Goal: Task Accomplishment & Management: Manage account settings

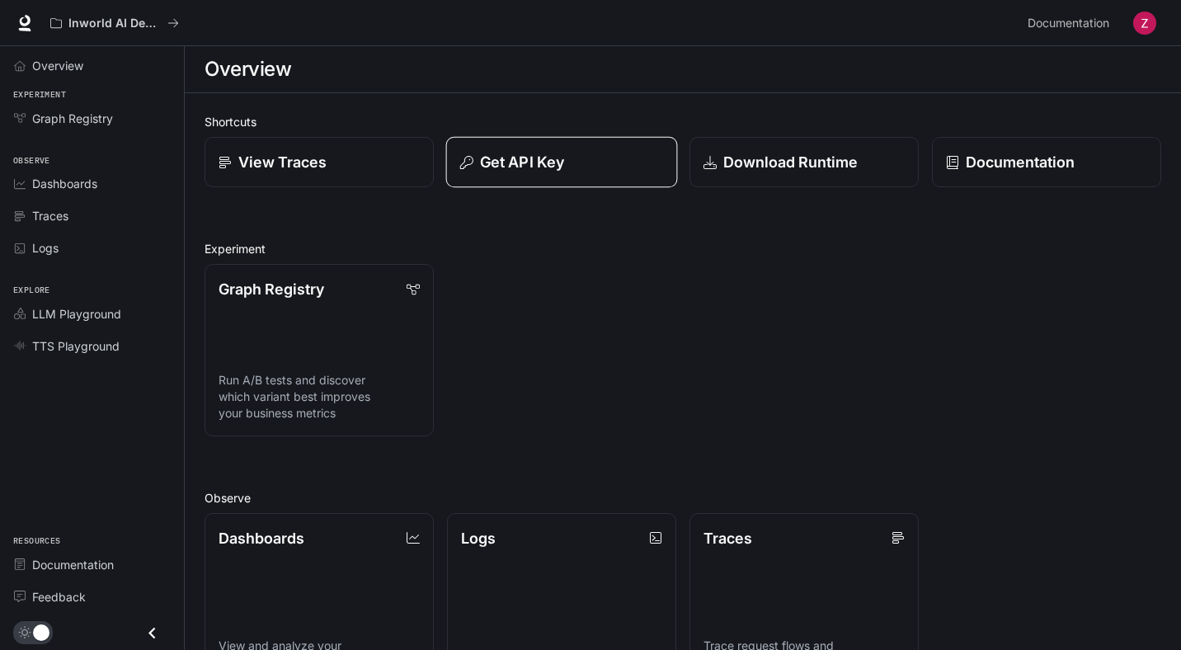
click at [535, 160] on p "Get API Key" at bounding box center [522, 162] width 84 height 22
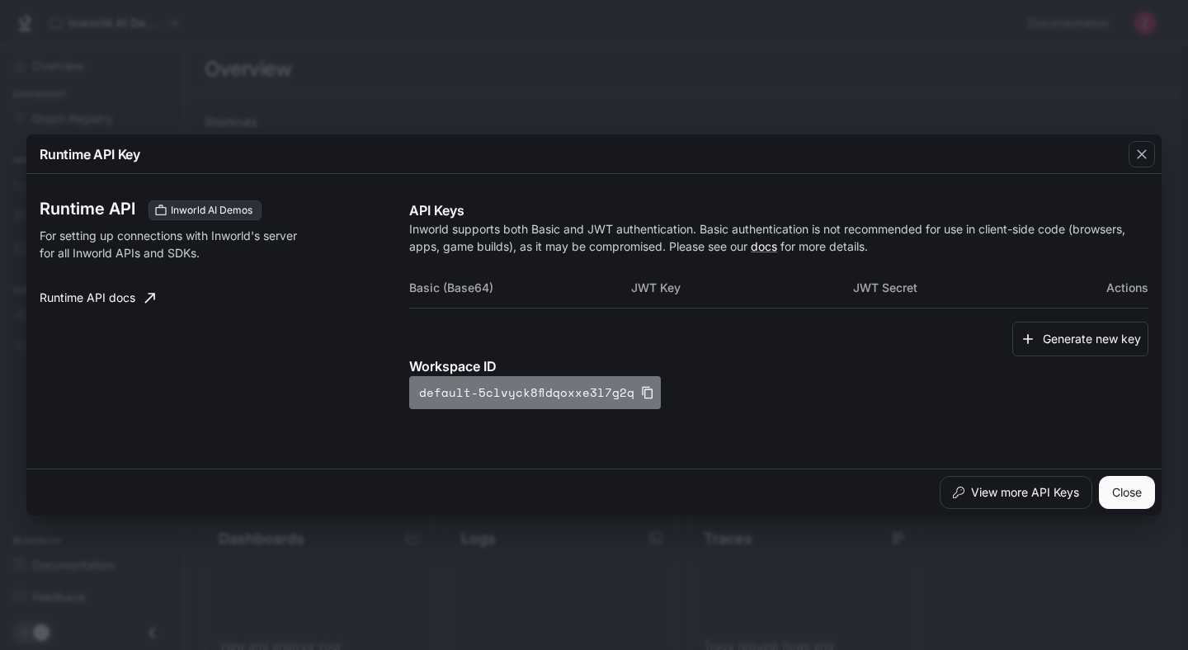
click at [641, 393] on icon "button" at bounding box center [647, 392] width 13 height 13
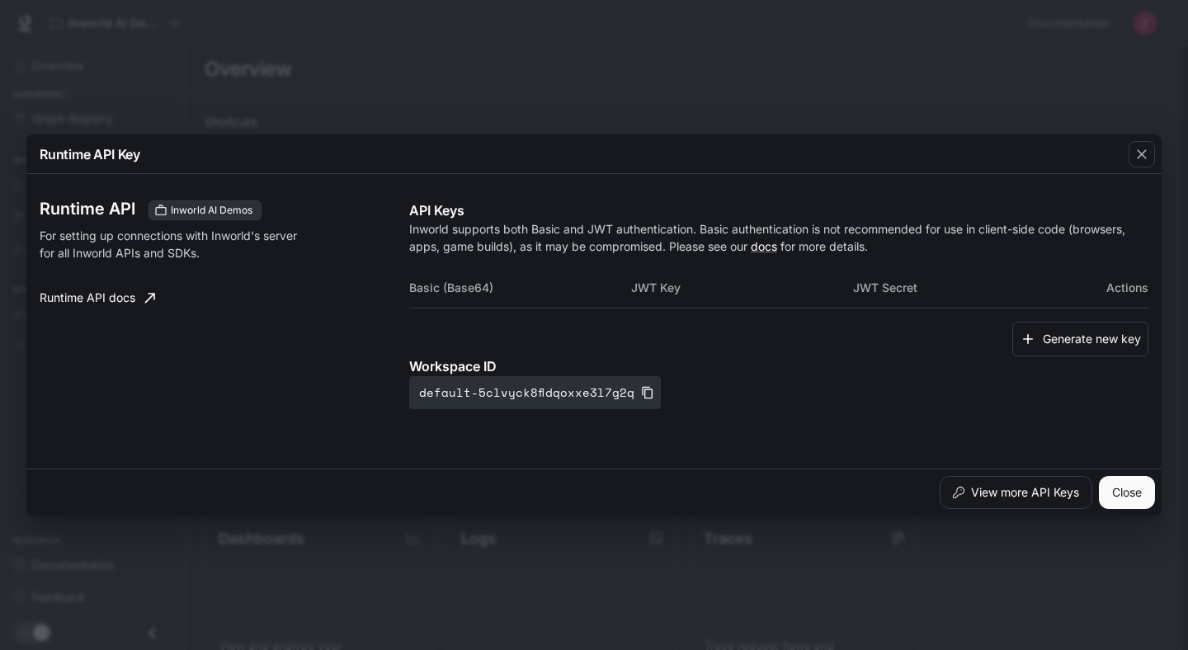
click at [1155, 132] on div "Runtime API Key Runtime API Inworld AI Demos For setting up connections with In…" at bounding box center [594, 325] width 1188 height 650
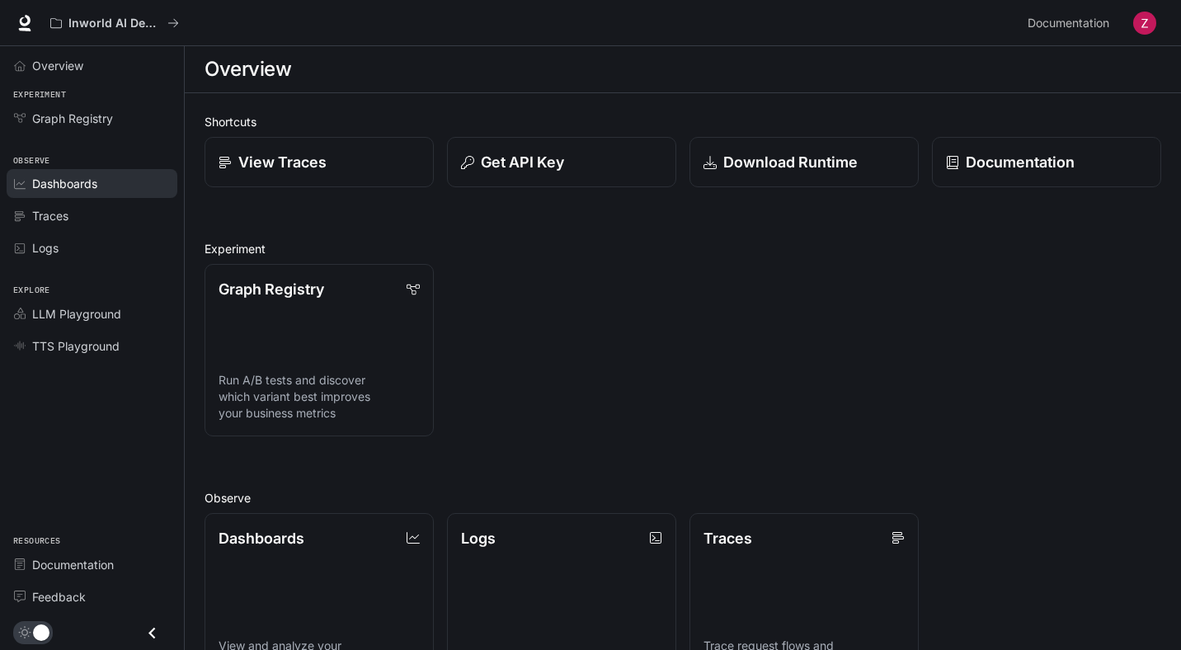
click at [87, 180] on span "Dashboards" at bounding box center [64, 183] width 65 height 17
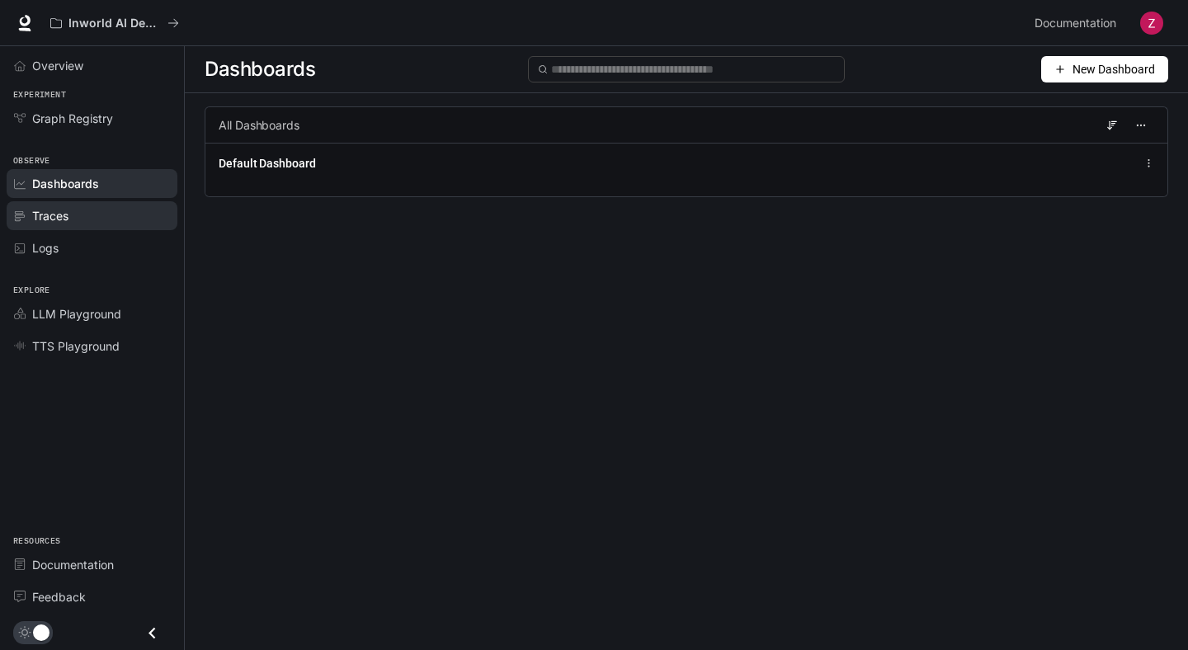
click at [101, 213] on div "Traces" at bounding box center [101, 215] width 138 height 17
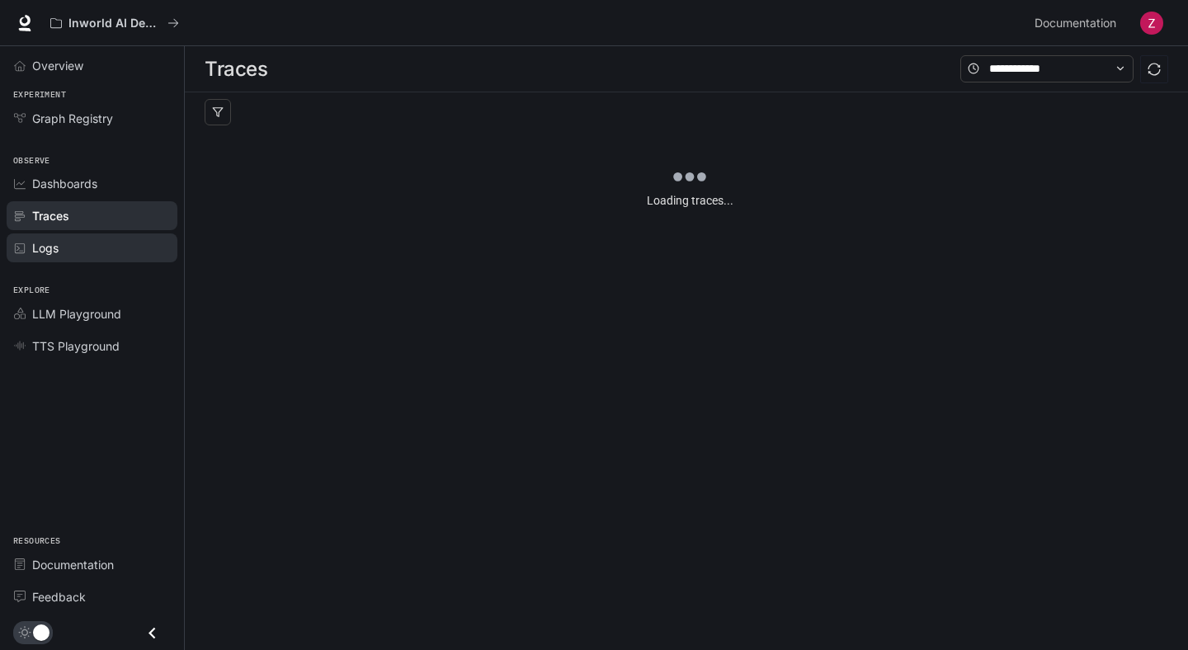
click at [97, 246] on div "Logs" at bounding box center [101, 247] width 138 height 17
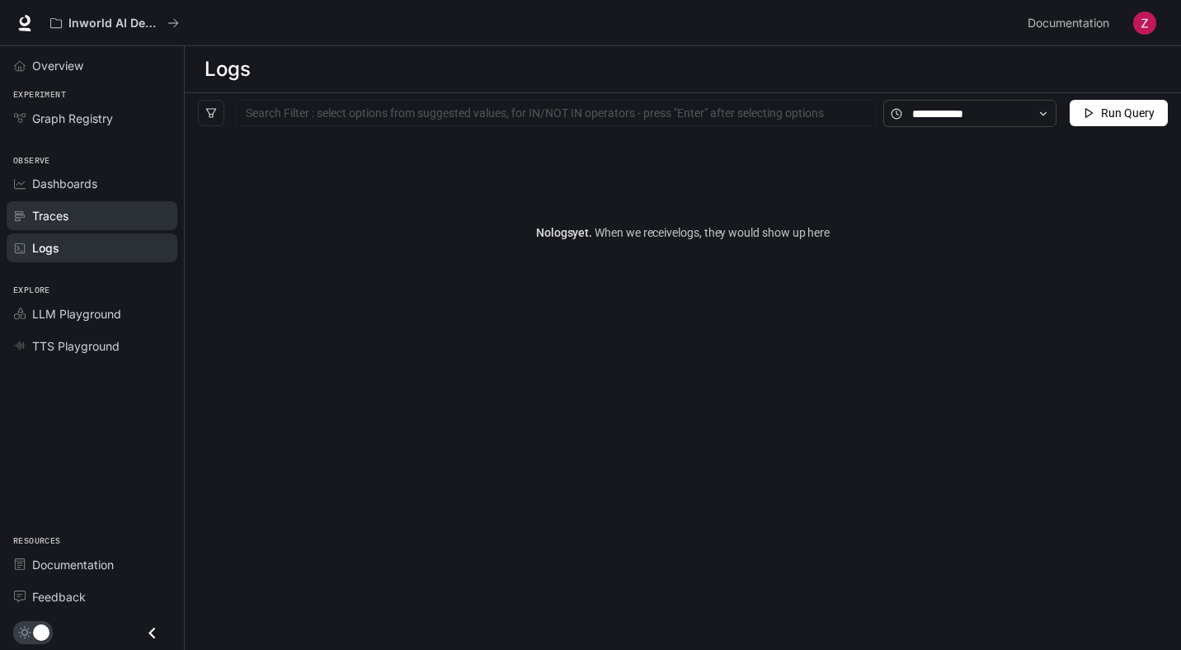
click at [111, 218] on div "Traces" at bounding box center [101, 215] width 138 height 17
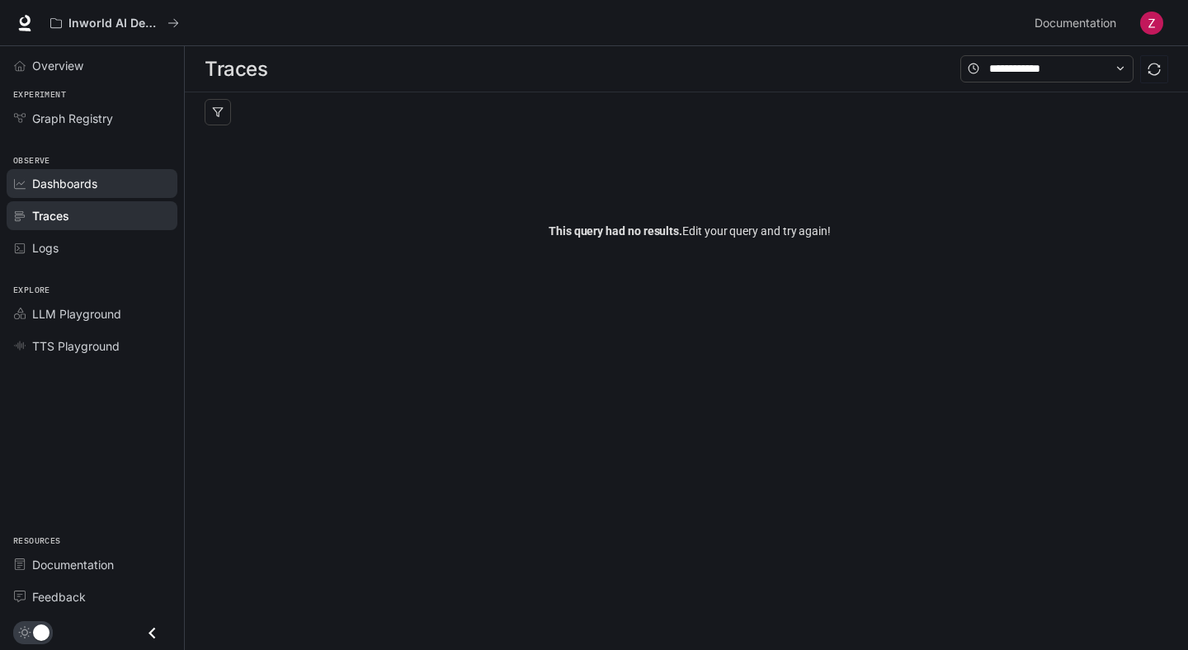
click at [63, 191] on span "Dashboards" at bounding box center [64, 183] width 65 height 17
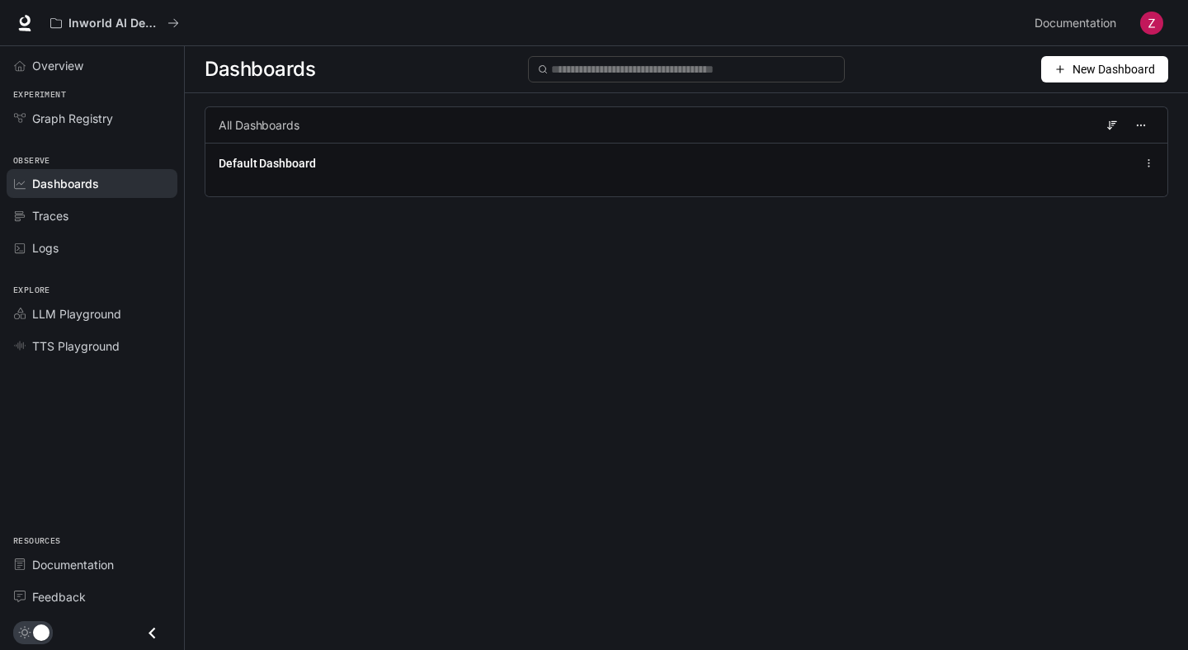
click at [1153, 20] on img "button" at bounding box center [1151, 23] width 23 height 23
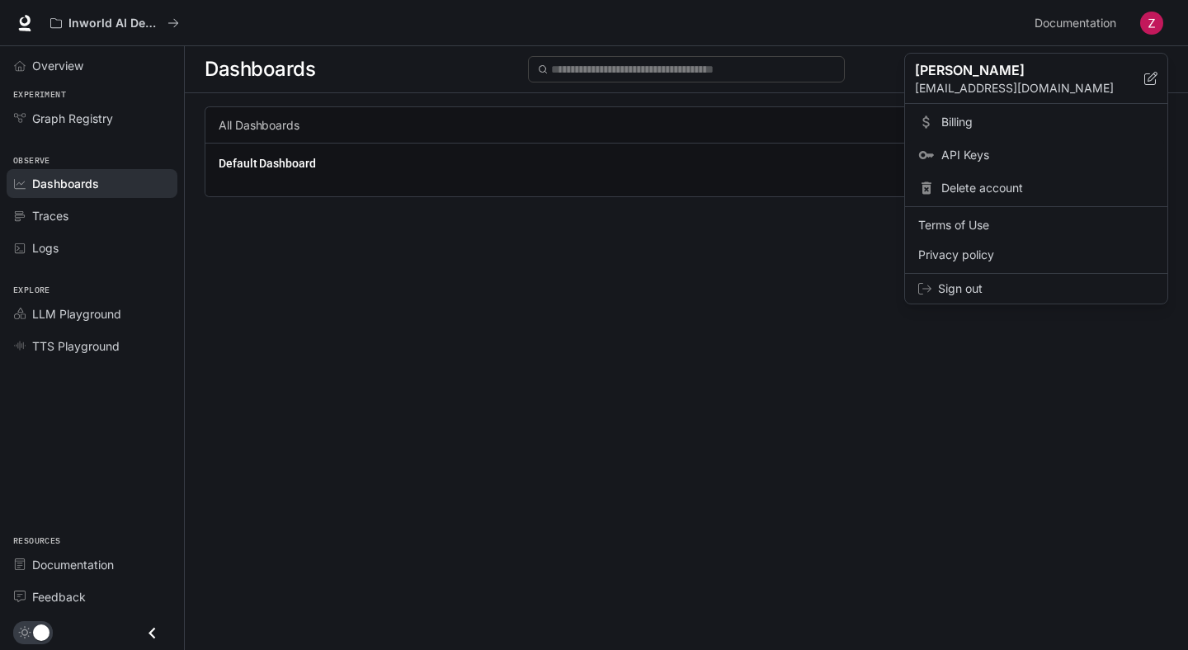
click at [939, 157] on link "API Keys" at bounding box center [1036, 155] width 256 height 30
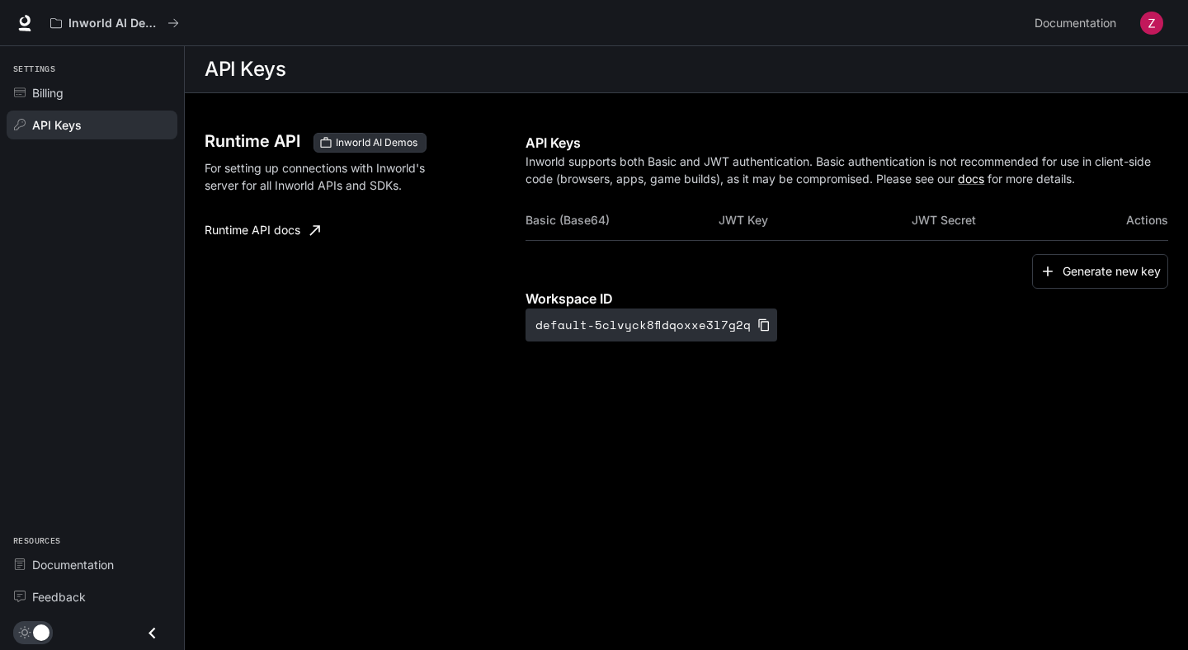
click at [574, 222] on th "Basic (Base64)" at bounding box center [621, 220] width 193 height 40
click at [1082, 280] on button "Generate new key" at bounding box center [1100, 271] width 136 height 35
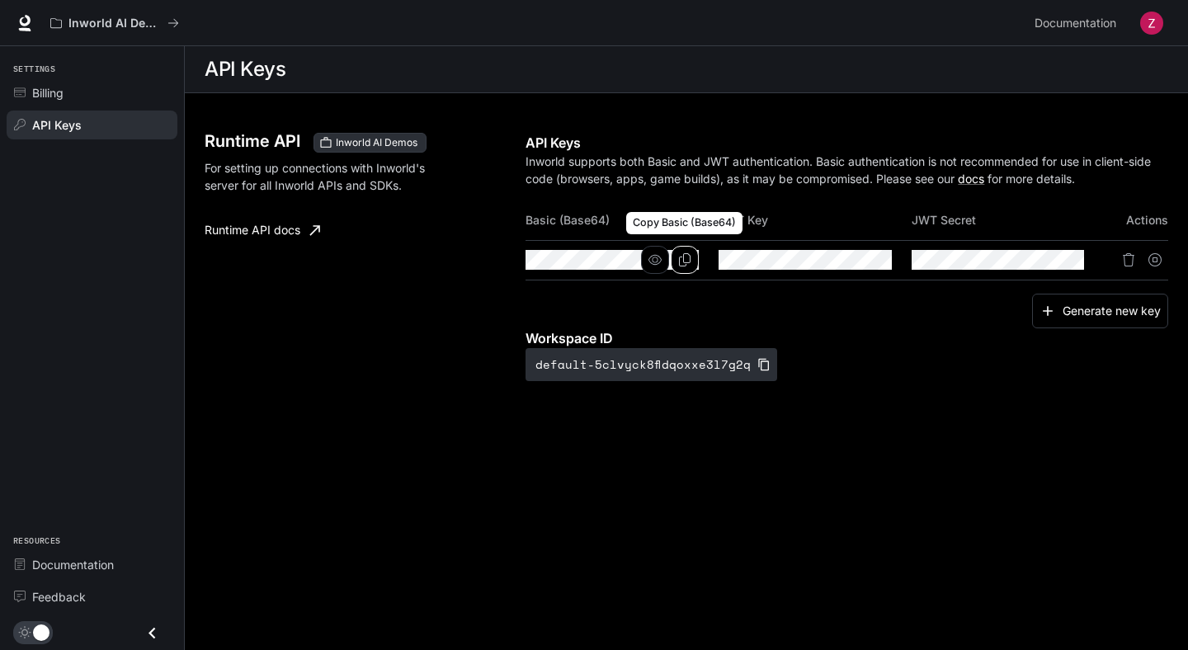
click at [680, 266] on icon "Copy Basic (Base64)" at bounding box center [684, 259] width 13 height 13
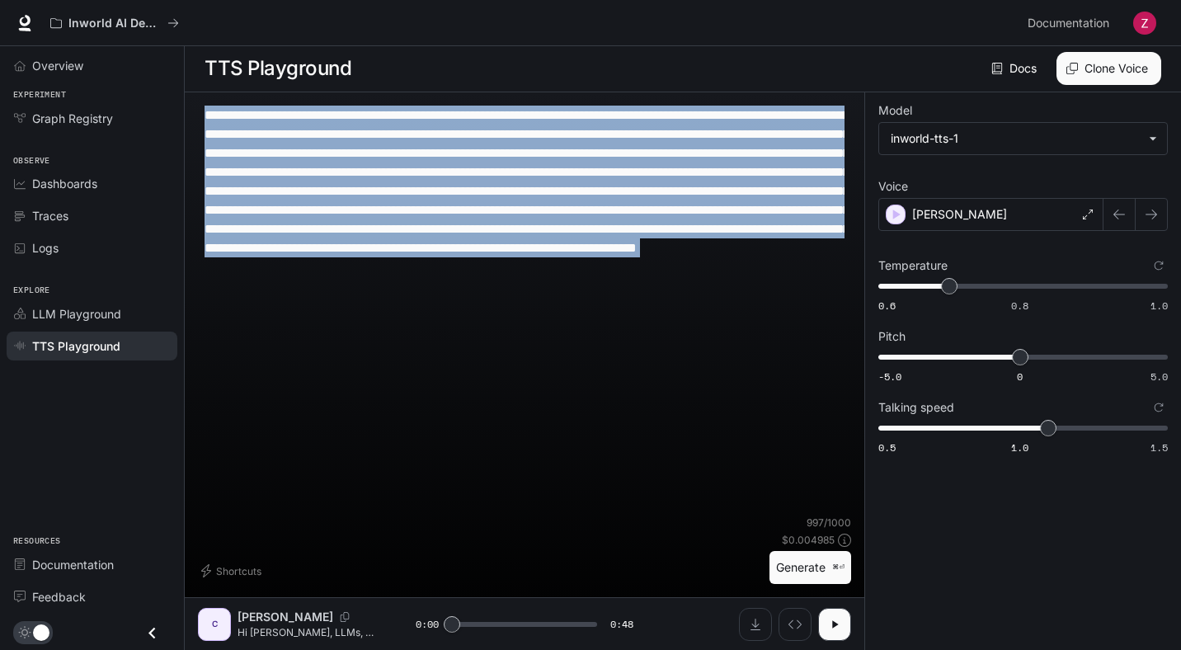
drag, startPoint x: 789, startPoint y: 312, endPoint x: 192, endPoint y: 121, distance: 626.8
click at [192, 121] on div "**********" at bounding box center [525, 371] width 680 height 558
copy div "**********"
click at [590, 429] on div "**********" at bounding box center [524, 311] width 653 height 410
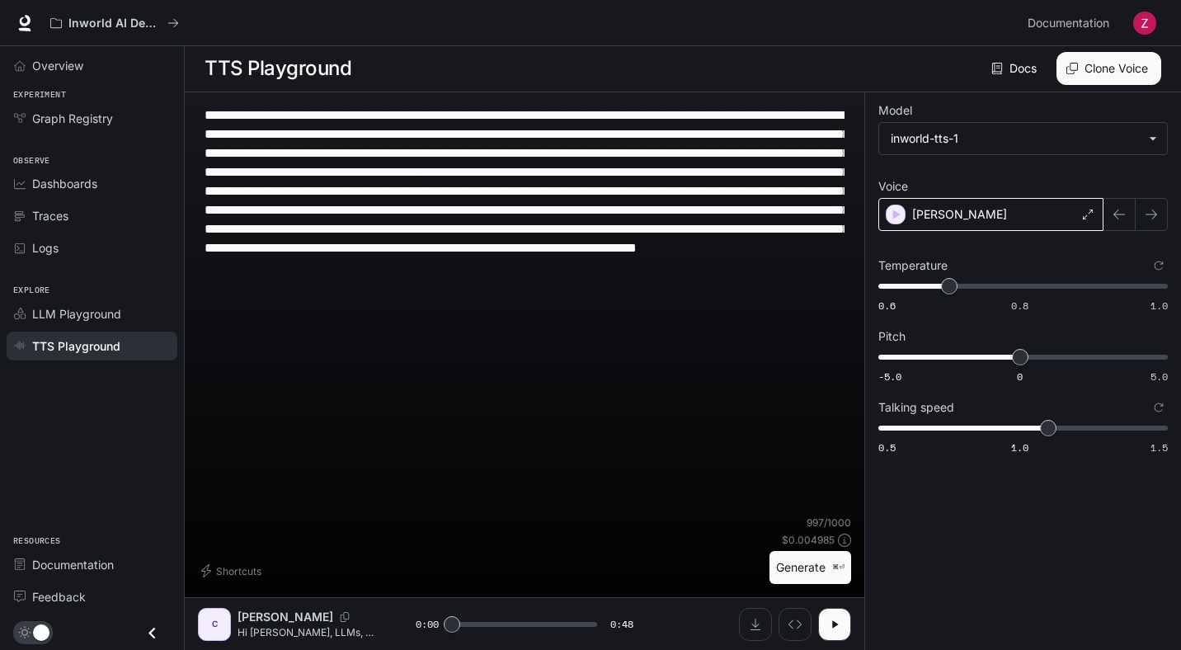
click at [926, 201] on div "[PERSON_NAME]" at bounding box center [990, 214] width 225 height 33
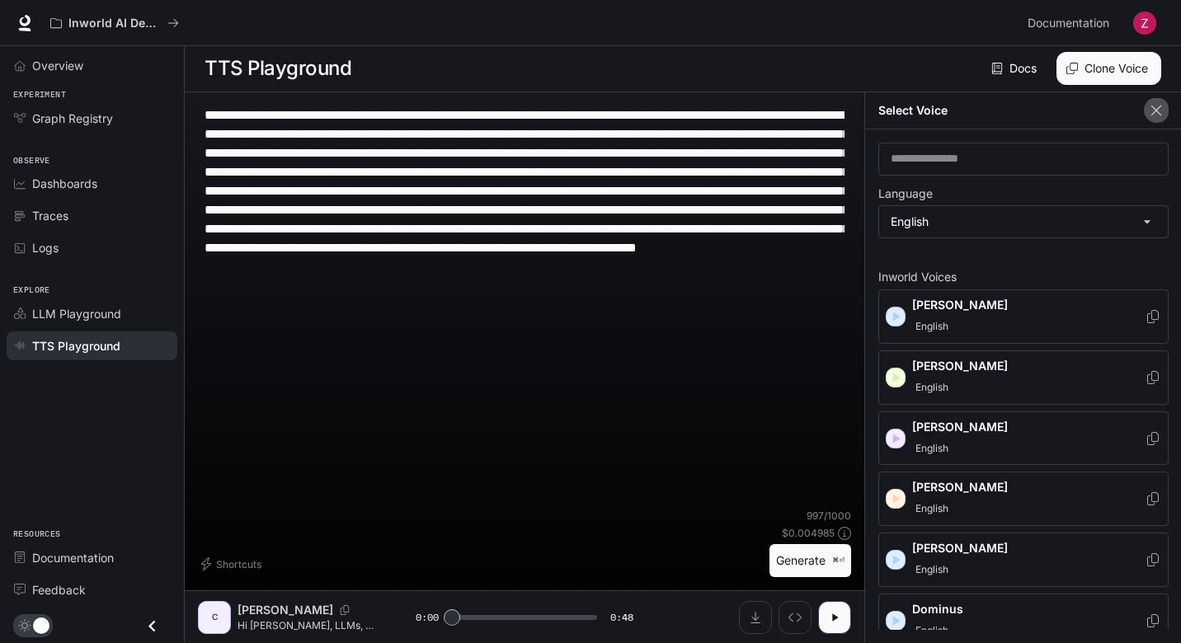
click at [1153, 112] on icon "button" at bounding box center [1156, 111] width 10 height 10
